Goal: Information Seeking & Learning: Find contact information

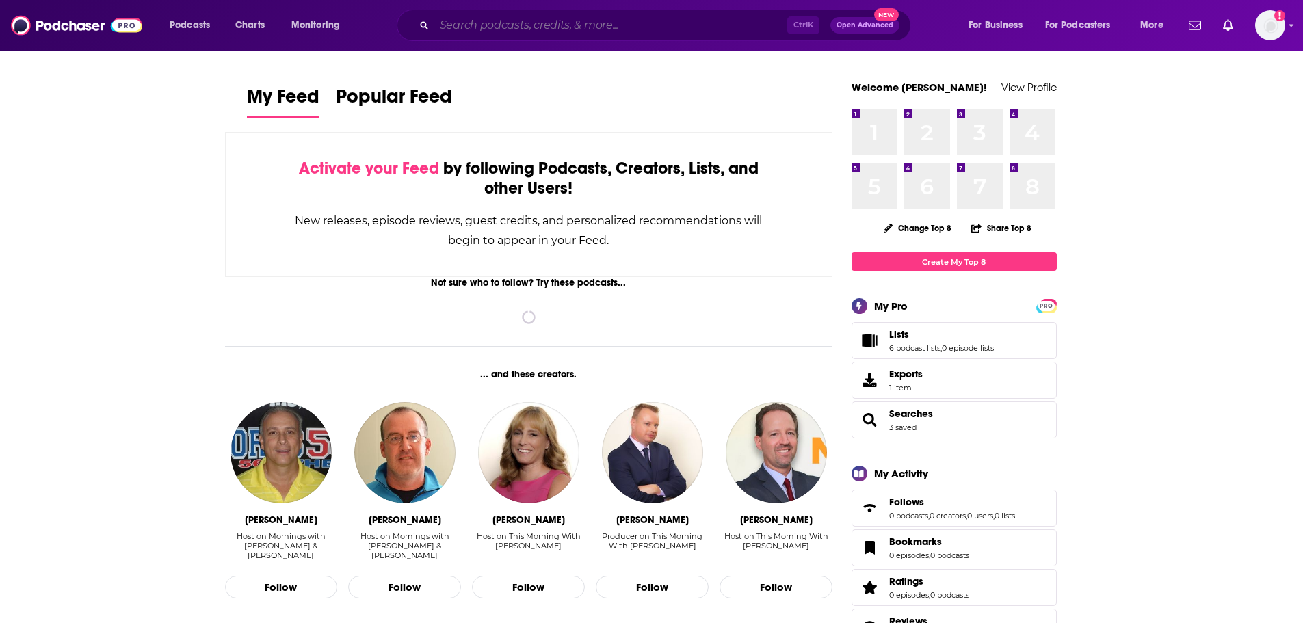
click at [482, 34] on input "Search podcasts, credits, & more..." at bounding box center [610, 25] width 353 height 22
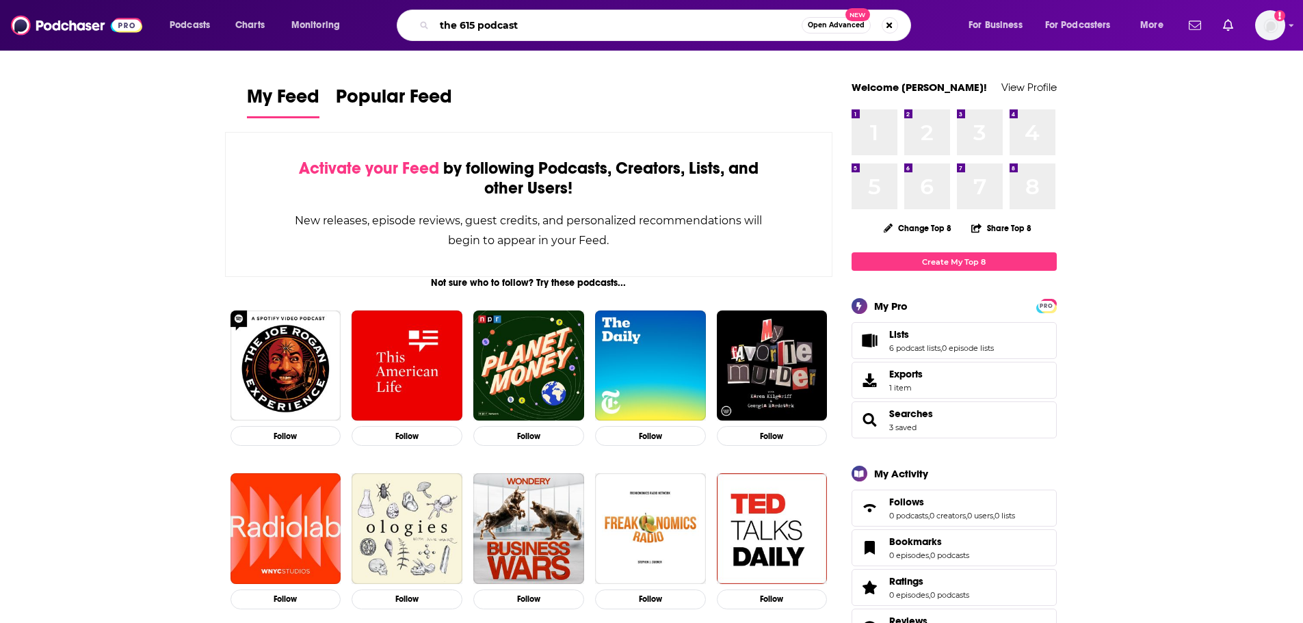
type input "the 615 podcast"
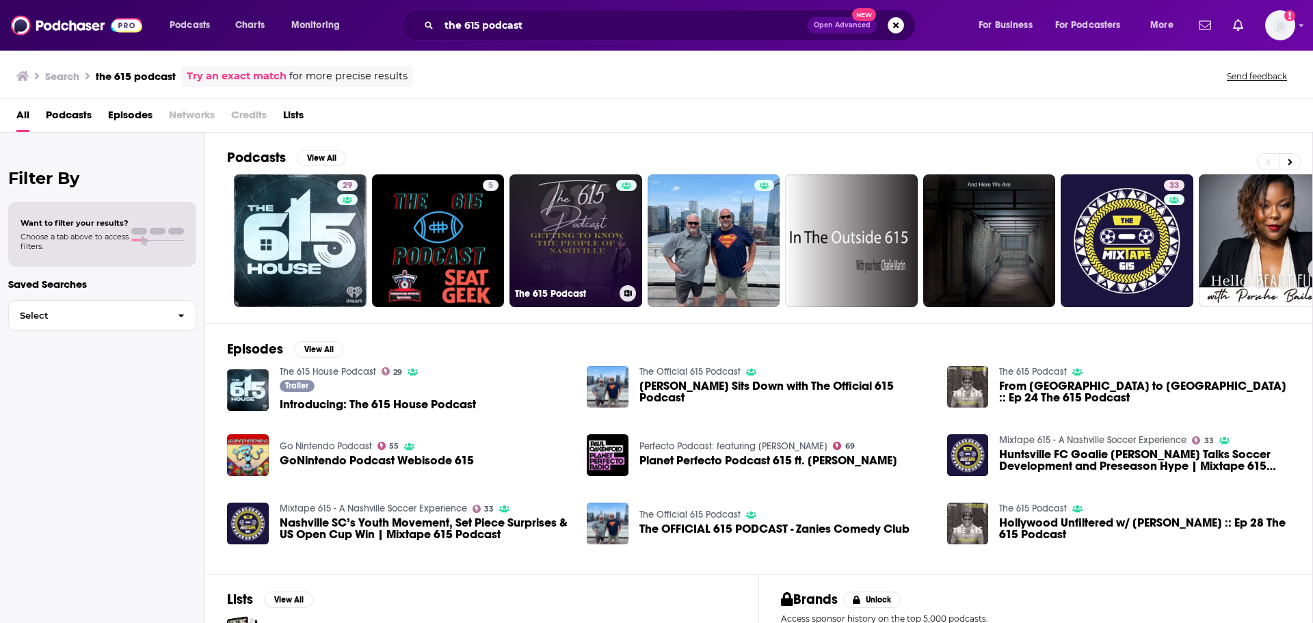
click at [595, 216] on link "The 615 Podcast" at bounding box center [576, 240] width 133 height 133
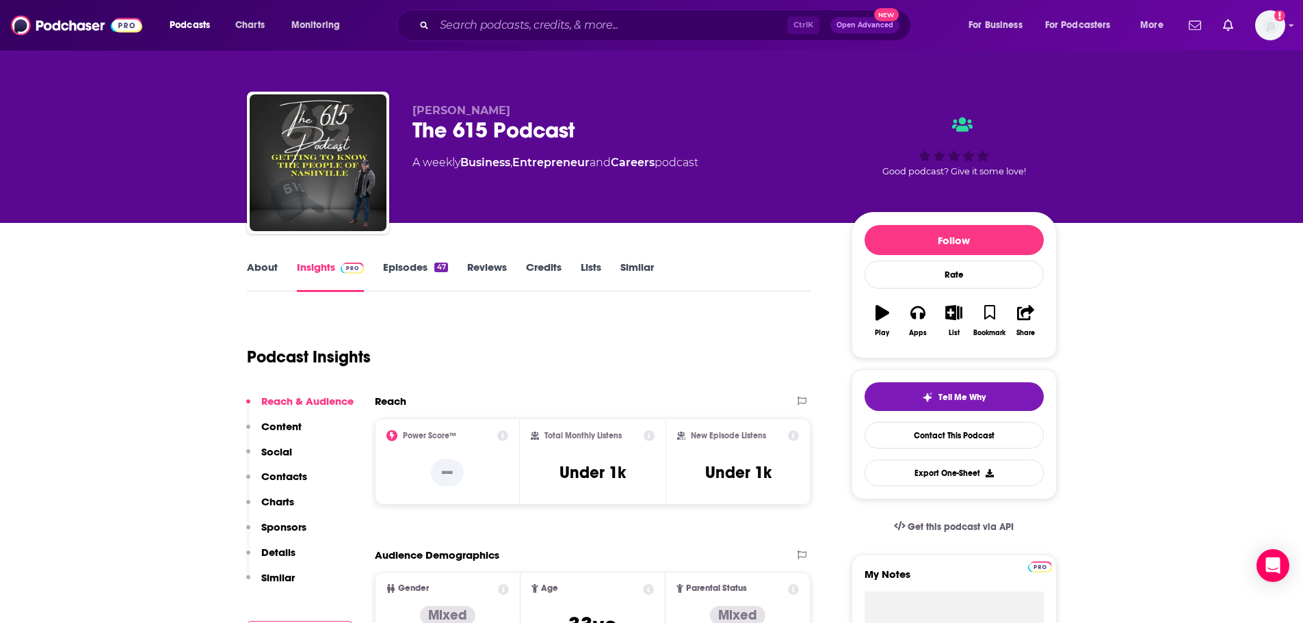
click at [273, 265] on link "About" at bounding box center [262, 276] width 31 height 31
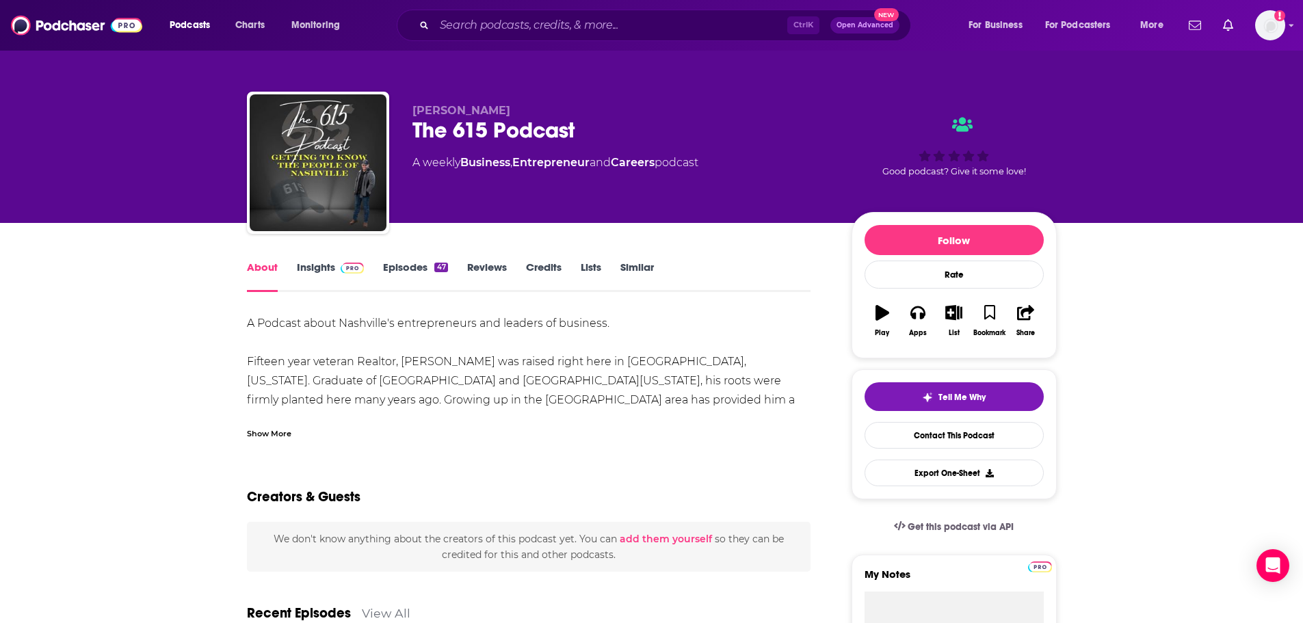
click at [280, 419] on div "Show More" at bounding box center [529, 428] width 564 height 23
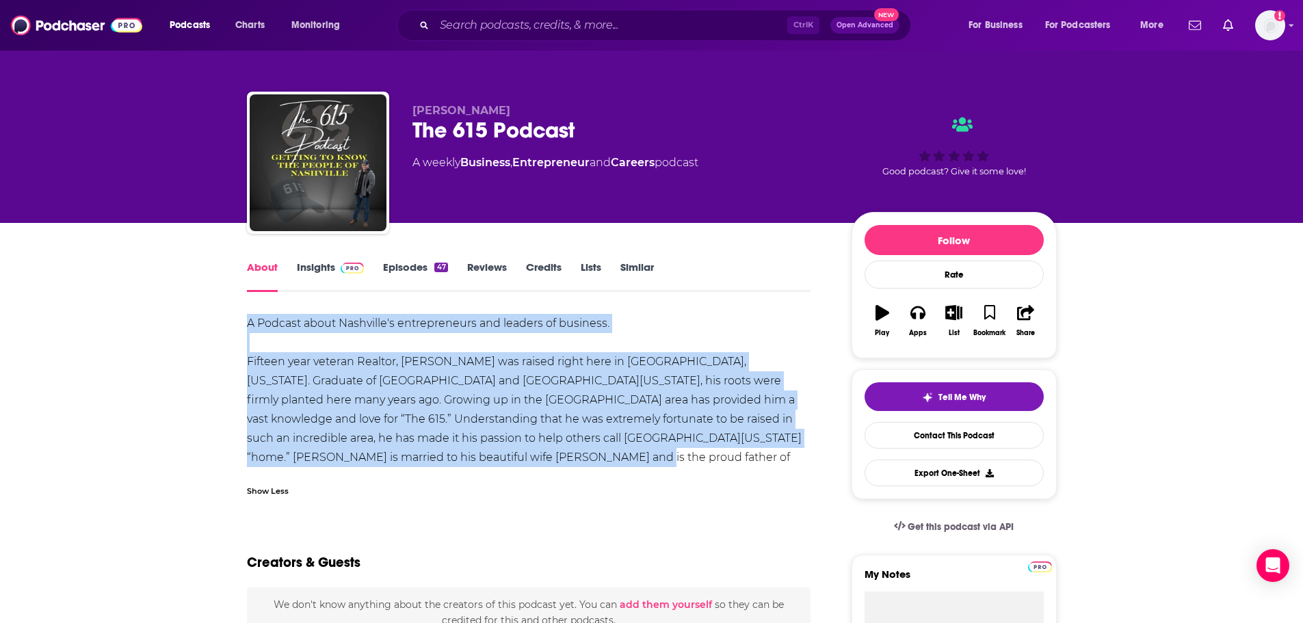
drag, startPoint x: 482, startPoint y: 457, endPoint x: 241, endPoint y: 318, distance: 278.0
copy div "A Podcast about Nashville's entrepreneurs and leaders of business. Fifteen year…"
click at [323, 263] on link "Insights" at bounding box center [331, 276] width 68 height 31
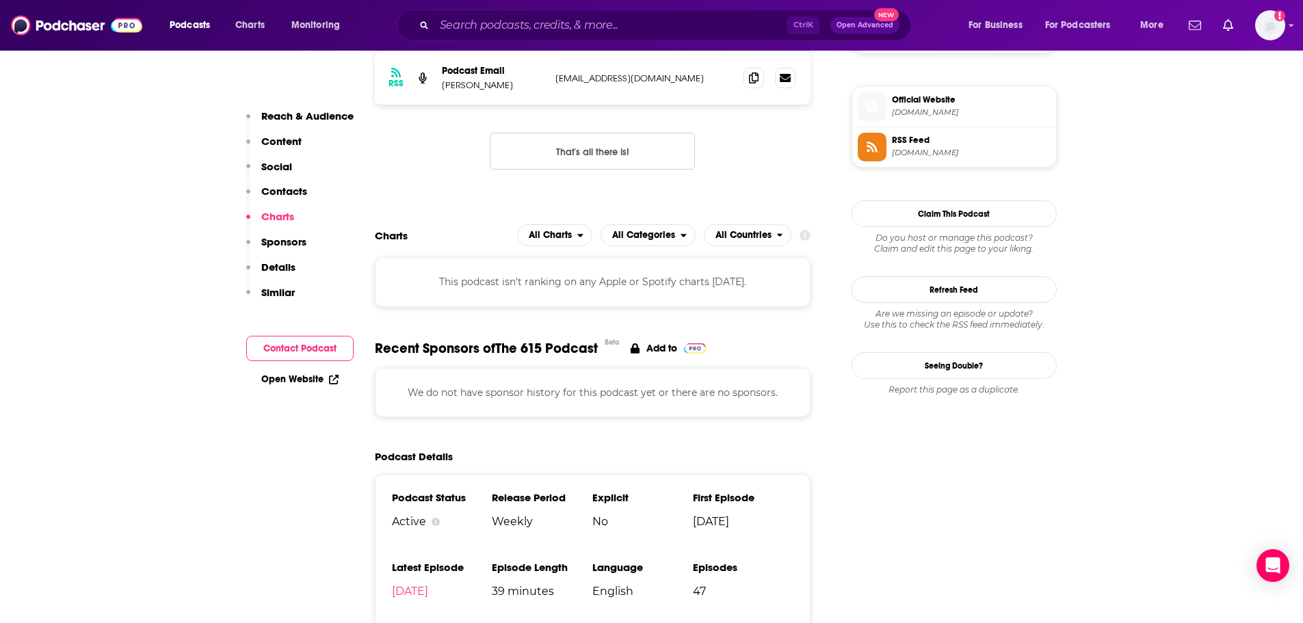
scroll to position [684, 0]
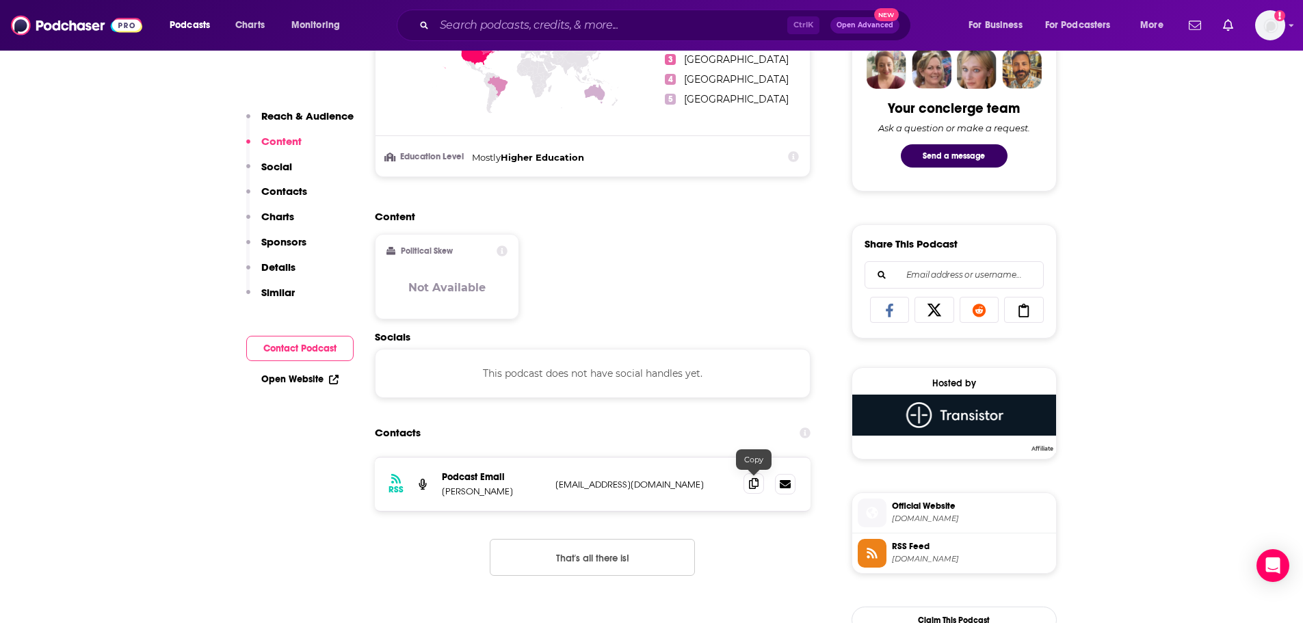
click at [749, 489] on icon at bounding box center [754, 483] width 10 height 11
click at [1270, 31] on img "Logged in as ILATeam" at bounding box center [1270, 25] width 30 height 30
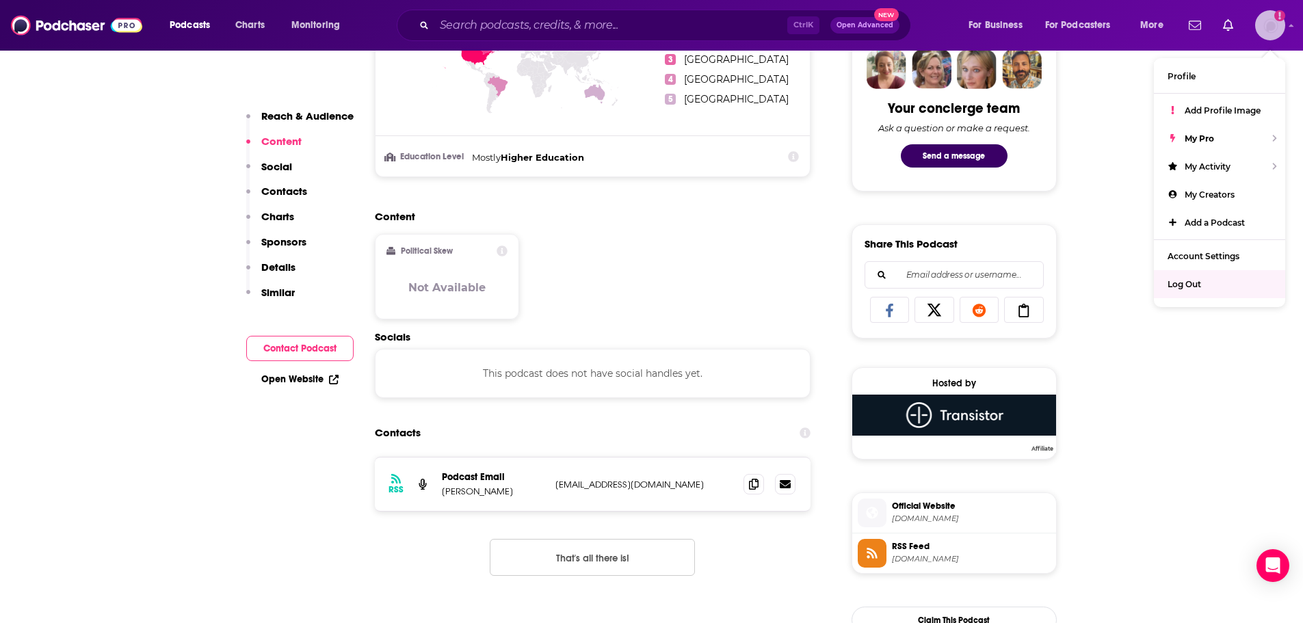
click at [1214, 283] on div "Log Out" at bounding box center [1219, 284] width 131 height 28
